Goal: Task Accomplishment & Management: Use online tool/utility

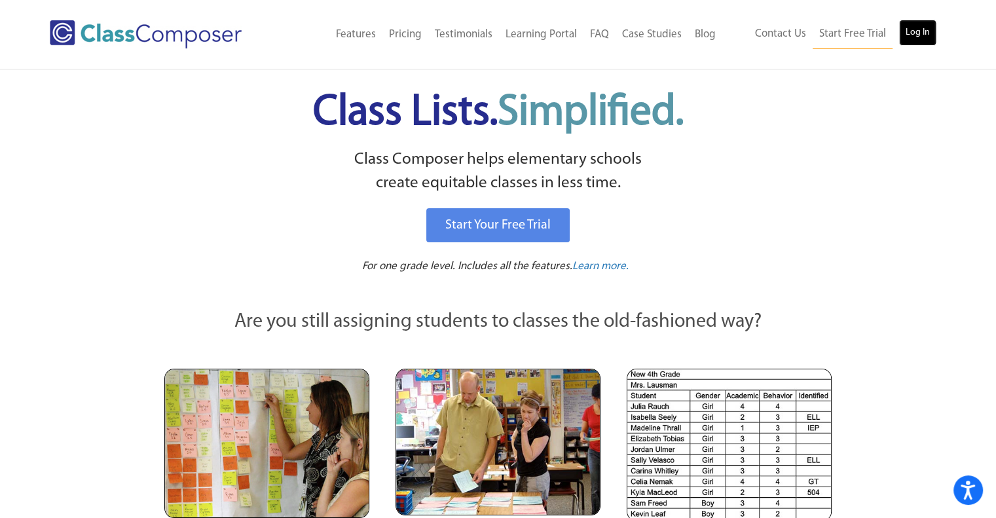
click at [925, 28] on link "Log In" at bounding box center [917, 33] width 37 height 26
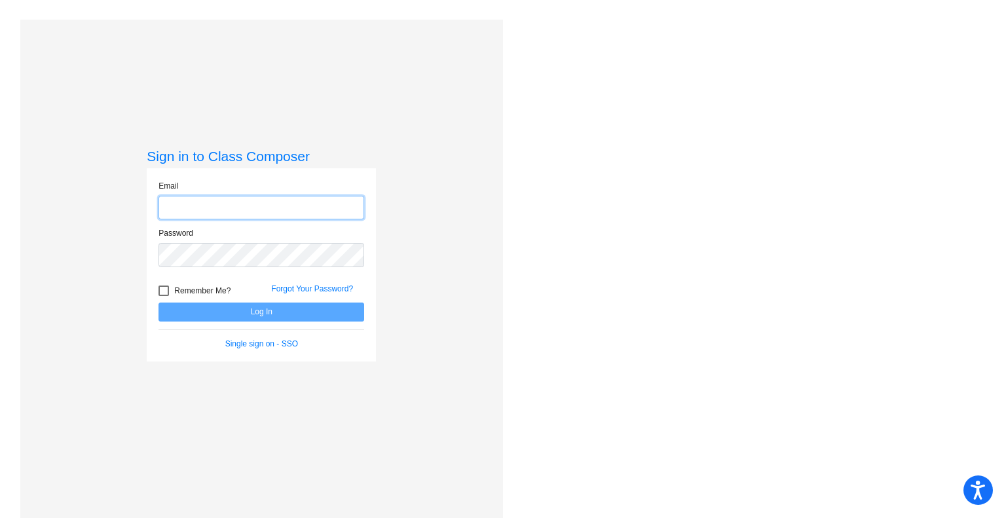
type input "testanie@slcs.us"
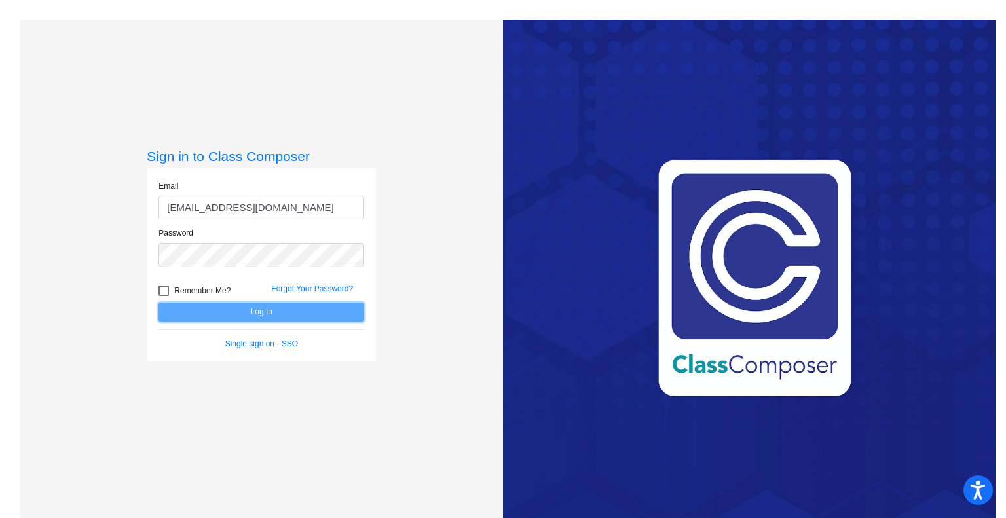
click at [322, 313] on button "Log In" at bounding box center [261, 312] width 206 height 19
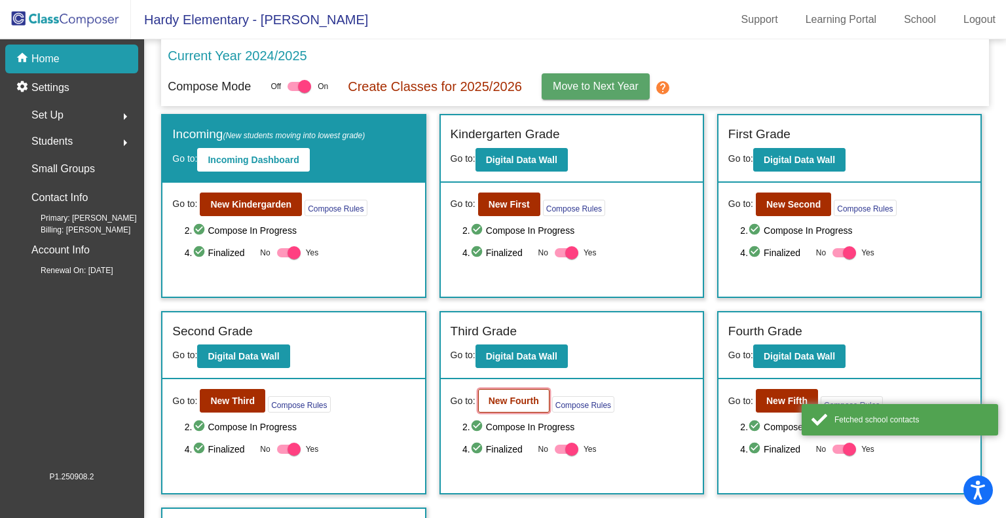
click at [499, 406] on button "New Fourth" at bounding box center [513, 401] width 71 height 24
